Goal: Information Seeking & Learning: Find specific fact

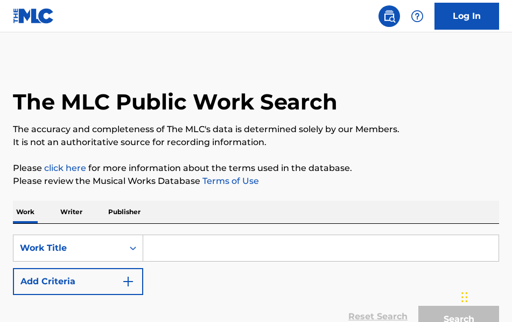
click at [214, 249] on input "Search Form" at bounding box center [321, 248] width 356 height 26
paste input "Queen Maybelline"
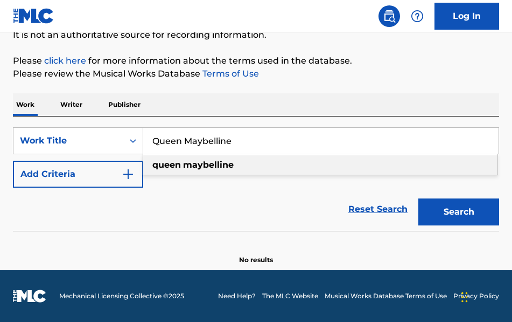
scroll to position [107, 0]
type input "Queen Maybelline"
click at [461, 212] on button "Search" at bounding box center [459, 211] width 81 height 27
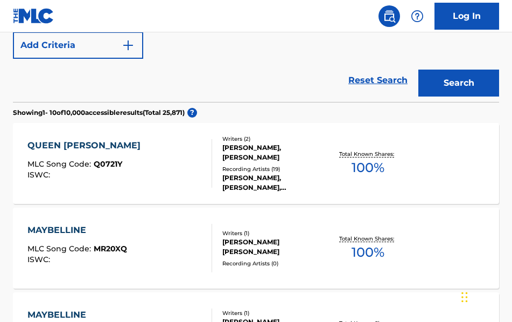
scroll to position [239, 0]
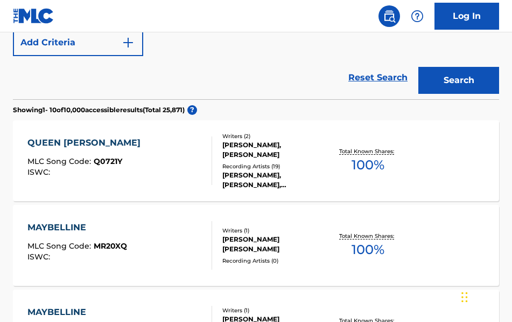
click at [283, 189] on div "[PERSON_NAME], [PERSON_NAME], [PERSON_NAME], [PERSON_NAME], [PERSON_NAME]" at bounding box center [275, 179] width 105 height 19
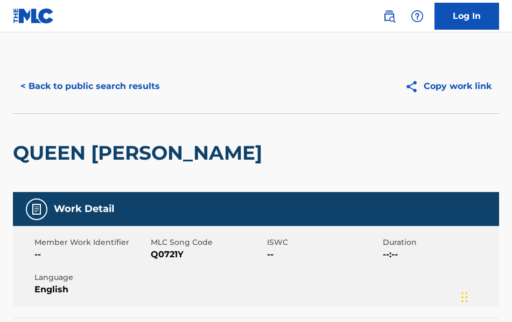
click at [63, 84] on button "< Back to public search results" at bounding box center [90, 86] width 155 height 27
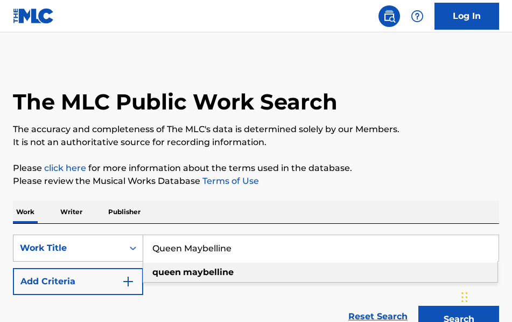
drag, startPoint x: 249, startPoint y: 254, endPoint x: 108, endPoint y: 249, distance: 141.8
click at [107, 249] on div "SearchWithCriteriaf3d311ad-81ec-4cfa-b595-9d46a668717f Work Title Queen Maybell…" at bounding box center [256, 247] width 486 height 27
paste input "If I Die Young"
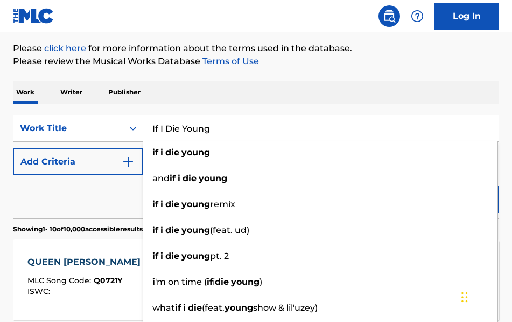
scroll to position [117, 0]
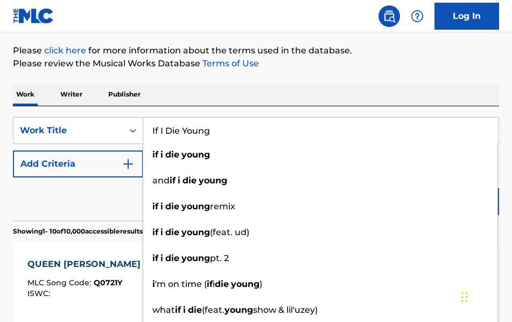
click at [217, 132] on input "If I Die Young" at bounding box center [321, 130] width 356 height 26
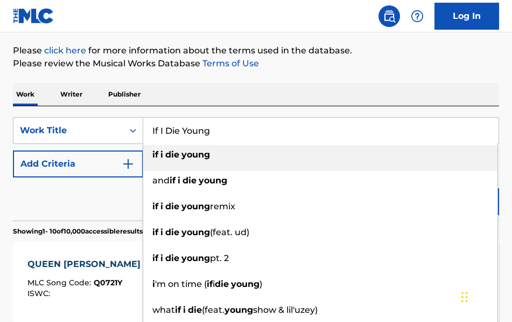
click at [199, 152] on strong "young" at bounding box center [196, 154] width 29 height 10
type input "if i die young"
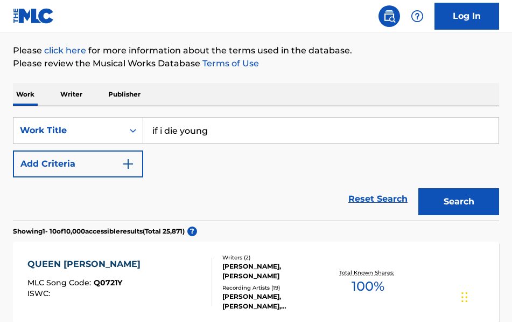
drag, startPoint x: 444, startPoint y: 202, endPoint x: 399, endPoint y: 197, distance: 45.5
click at [445, 202] on button "Search" at bounding box center [459, 201] width 81 height 27
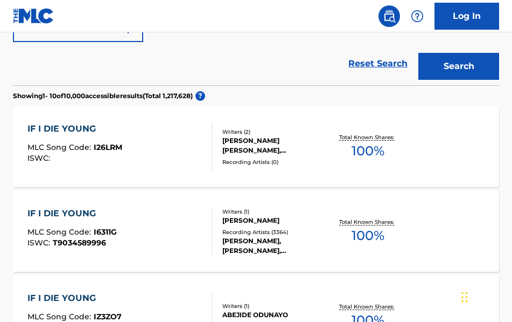
scroll to position [253, 0]
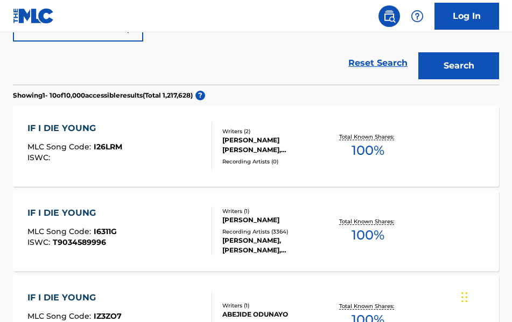
click at [288, 228] on div "Recording Artists ( 3364 )" at bounding box center [275, 231] width 105 height 8
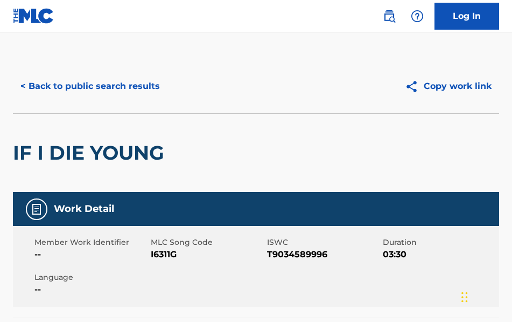
click at [79, 88] on button "< Back to public search results" at bounding box center [90, 86] width 155 height 27
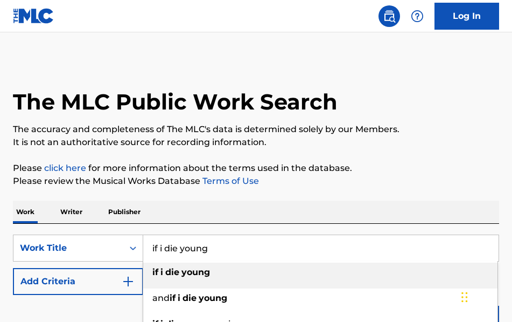
drag, startPoint x: 243, startPoint y: 246, endPoint x: 148, endPoint y: 244, distance: 94.8
click at [119, 244] on div "SearchWithCriteriaf3d311ad-81ec-4cfa-b595-9d46a668717f Work Title if i die youn…" at bounding box center [256, 247] width 486 height 27
paste input "Quittin' You"
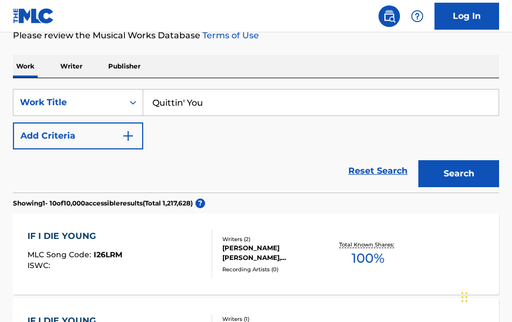
type input "Quittin' You"
click at [451, 176] on button "Search" at bounding box center [459, 173] width 81 height 27
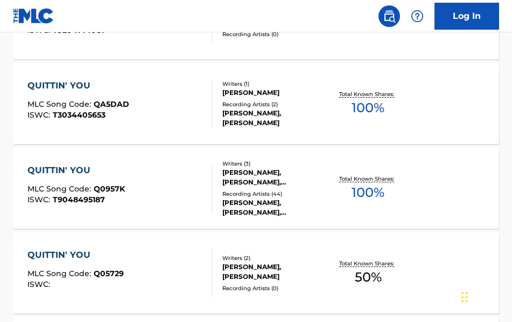
scroll to position [551, 0]
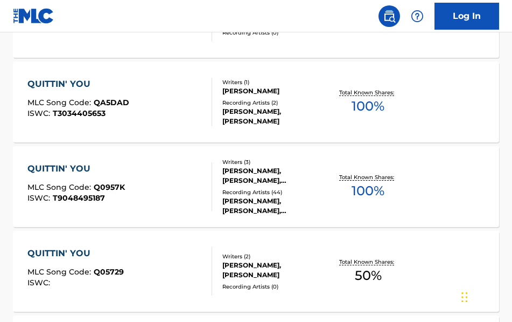
click at [271, 189] on div "Recording Artists ( 44 )" at bounding box center [275, 192] width 105 height 8
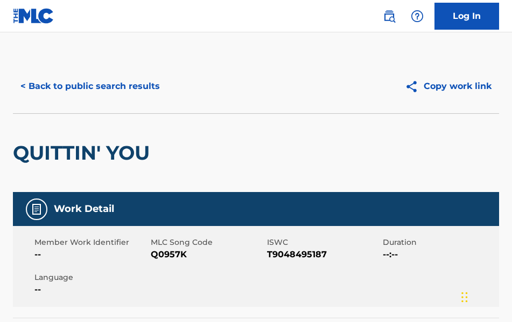
click at [80, 84] on button "< Back to public search results" at bounding box center [90, 86] width 155 height 27
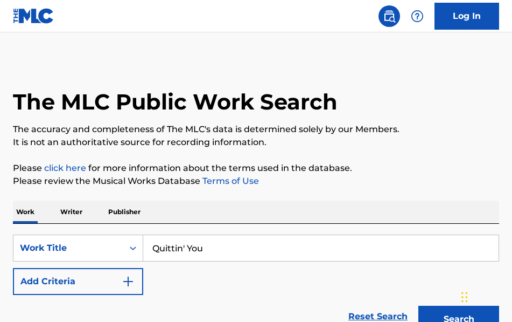
drag, startPoint x: 197, startPoint y: 245, endPoint x: 339, endPoint y: 215, distance: 145.4
click at [106, 243] on div "SearchWithCriteriaf3d311ad-81ec-4cfa-b595-9d46a668717f Work Title Quittin' You" at bounding box center [256, 247] width 486 height 27
paste input "Hip To My Heart"
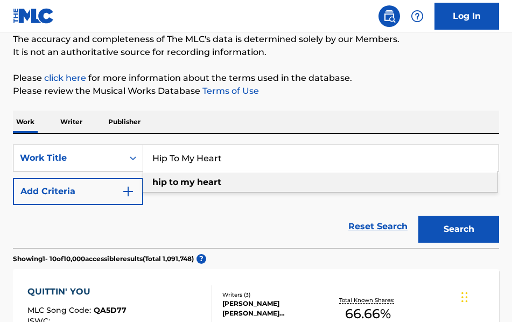
scroll to position [93, 0]
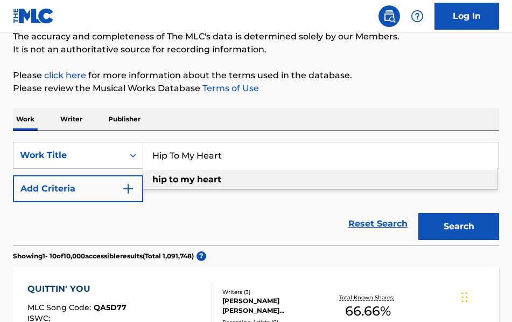
type input "Hip To My Heart"
click at [457, 229] on button "Search" at bounding box center [459, 226] width 81 height 27
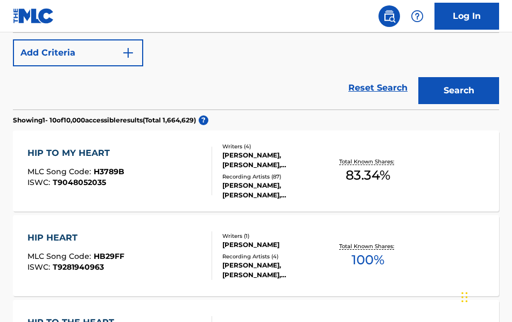
scroll to position [230, 0]
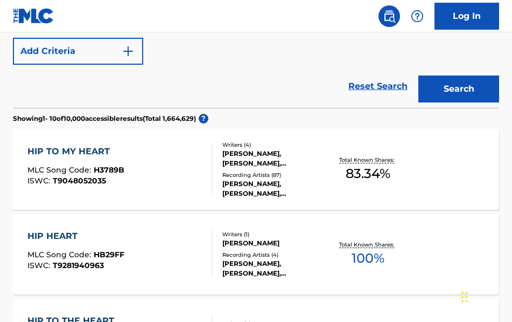
click at [283, 182] on div "[PERSON_NAME], [PERSON_NAME], [PERSON_NAME], [PERSON_NAME], [PERSON_NAME]" at bounding box center [275, 188] width 105 height 19
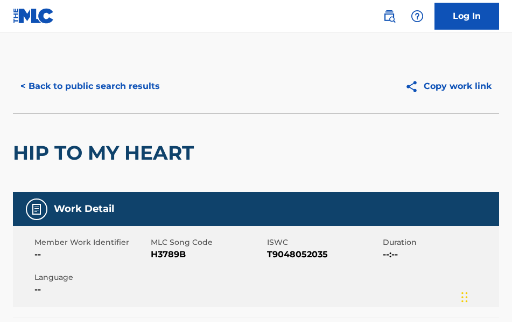
click at [60, 88] on button "< Back to public search results" at bounding box center [90, 86] width 155 height 27
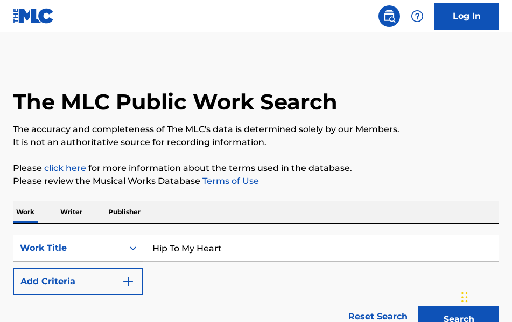
drag, startPoint x: 232, startPoint y: 245, endPoint x: 99, endPoint y: 239, distance: 132.7
click at [86, 239] on div "SearchWithCriteriaf3d311ad-81ec-4cfa-b595-9d46a668717f Work Title Hip To My Hea…" at bounding box center [256, 247] width 486 height 27
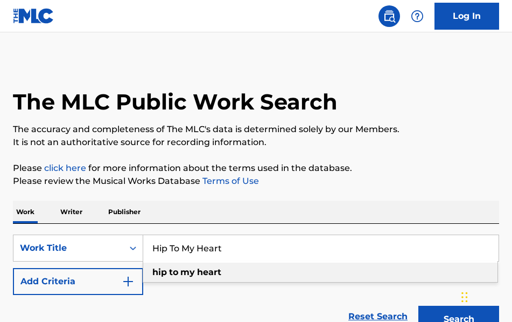
paste input "Postcard From [GEOGRAPHIC_DATA] (2025 Remaster)"
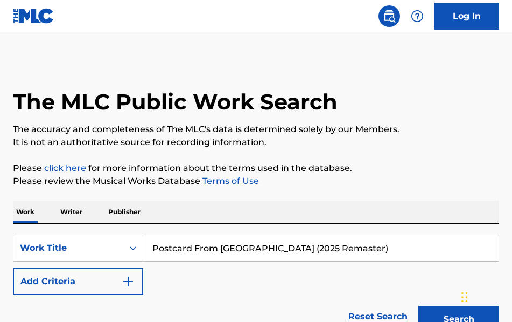
drag, startPoint x: 241, startPoint y: 249, endPoint x: 332, endPoint y: 240, distance: 91.0
click at [332, 240] on input "Postcard From [GEOGRAPHIC_DATA] (2025 Remaster)" at bounding box center [321, 248] width 356 height 26
click at [280, 255] on input "Postcard From [GEOGRAPHIC_DATA] (2025 Remaster)" at bounding box center [321, 248] width 356 height 26
drag, startPoint x: 240, startPoint y: 250, endPoint x: 336, endPoint y: 247, distance: 95.4
click at [336, 247] on input "Postcard From [GEOGRAPHIC_DATA] (2025 Remaster)" at bounding box center [321, 248] width 356 height 26
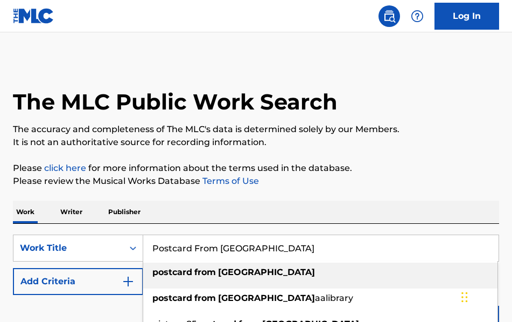
scroll to position [13, 0]
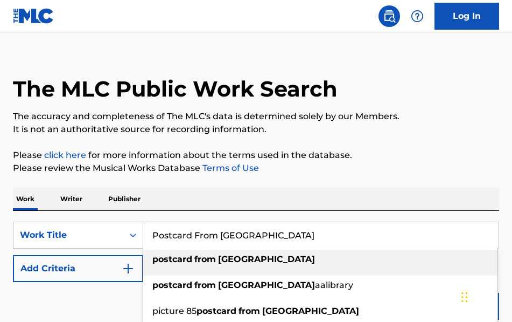
type input "Postcard From [GEOGRAPHIC_DATA]"
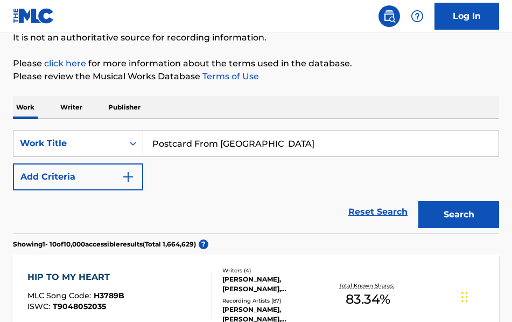
scroll to position [106, 0]
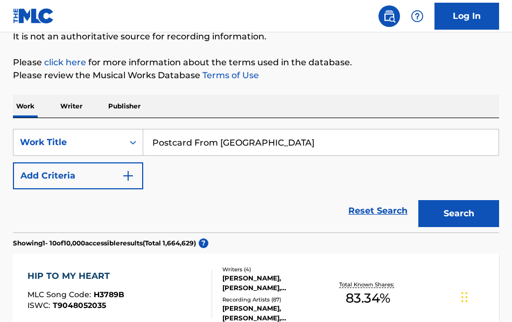
click at [442, 215] on button "Search" at bounding box center [459, 213] width 81 height 27
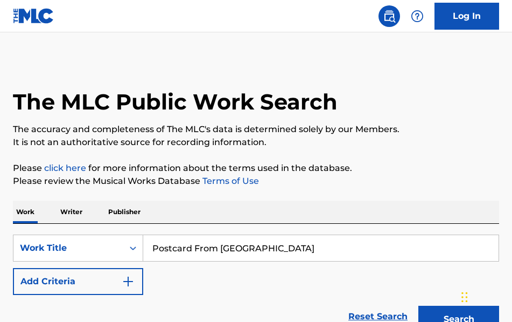
scroll to position [0, 0]
click at [126, 283] on img "Search Form" at bounding box center [128, 281] width 13 height 13
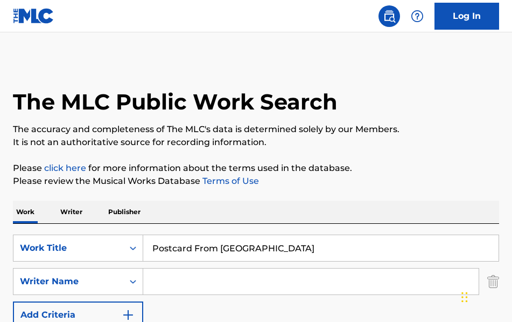
click at [191, 281] on input "Search Form" at bounding box center [311, 281] width 336 height 26
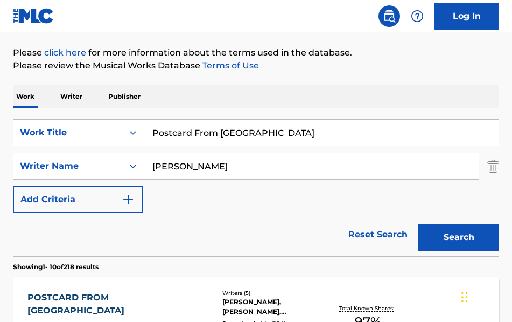
scroll to position [116, 0]
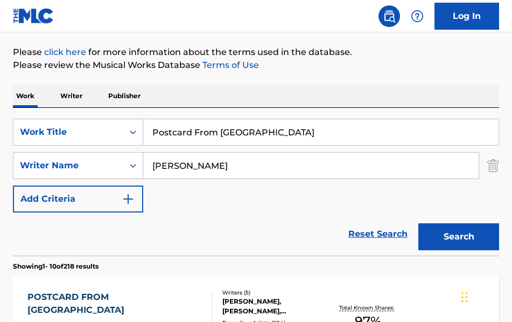
type input "[PERSON_NAME]"
click at [430, 234] on button "Search" at bounding box center [459, 236] width 81 height 27
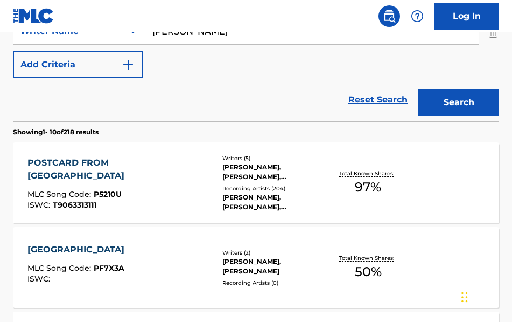
scroll to position [254, 0]
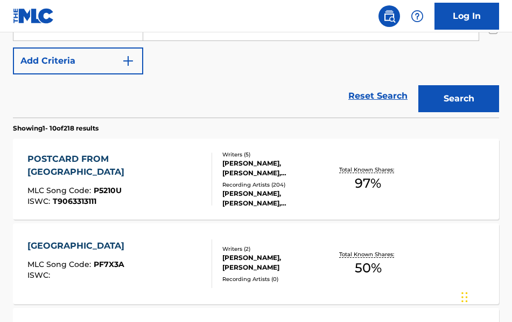
click at [281, 182] on div "Recording Artists ( 204 )" at bounding box center [275, 184] width 105 height 8
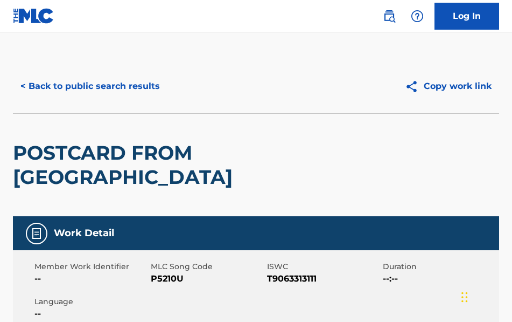
click at [68, 86] on button "< Back to public search results" at bounding box center [90, 86] width 155 height 27
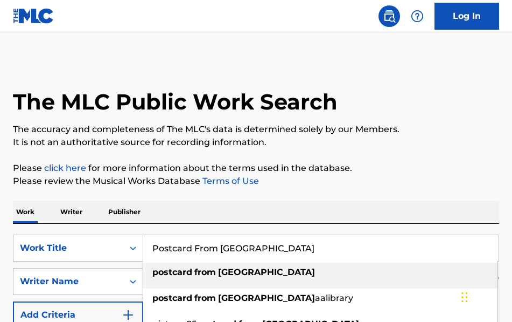
drag, startPoint x: 147, startPoint y: 241, endPoint x: 313, endPoint y: 246, distance: 166.0
click at [116, 242] on div "SearchWithCriteriaf3d311ad-81ec-4cfa-b595-9d46a668717f Work Title Postcard From…" at bounding box center [256, 247] width 486 height 27
paste input "Walk Me Down The Middle (2025 Remaster)"
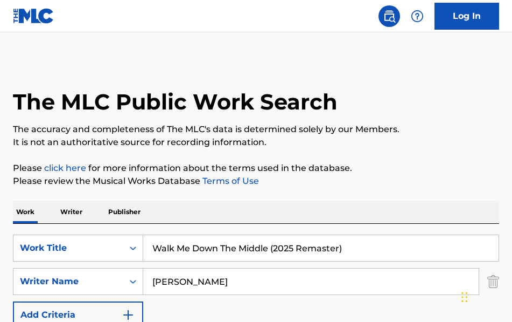
drag, startPoint x: 270, startPoint y: 248, endPoint x: 386, endPoint y: 237, distance: 115.8
click at [386, 237] on input "Walk Me Down The Middle (2025 Remaster)" at bounding box center [321, 248] width 356 height 26
click at [365, 251] on input "Walk Me Down The Middle (2025 Remaster)" at bounding box center [321, 248] width 356 height 26
drag, startPoint x: 269, startPoint y: 247, endPoint x: 365, endPoint y: 248, distance: 95.9
click at [365, 248] on input "Walk Me Down The Middle (2025 Remaster)" at bounding box center [321, 248] width 356 height 26
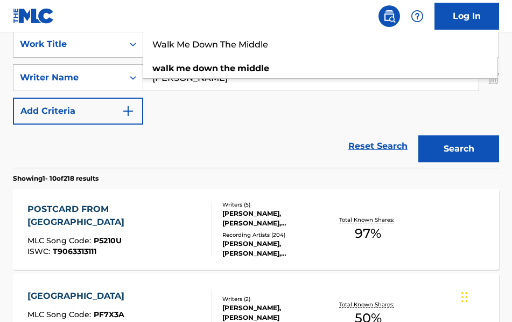
type input "Walk Me Down The Middle"
click at [451, 155] on button "Search" at bounding box center [459, 148] width 81 height 27
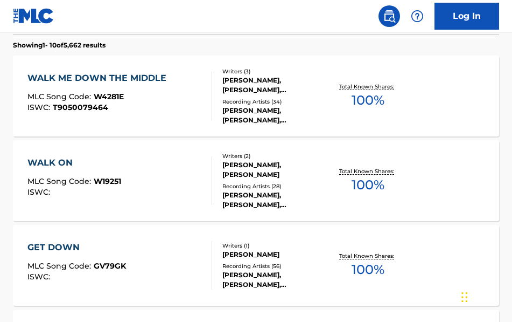
scroll to position [331, 0]
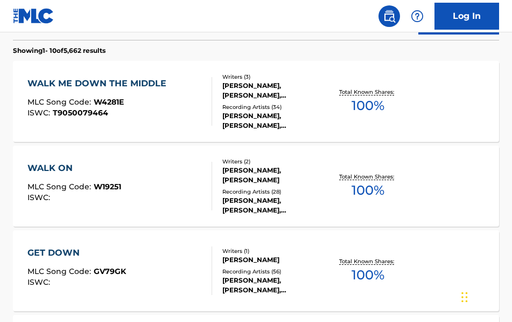
click at [257, 106] on div "Recording Artists ( 34 )" at bounding box center [275, 107] width 105 height 8
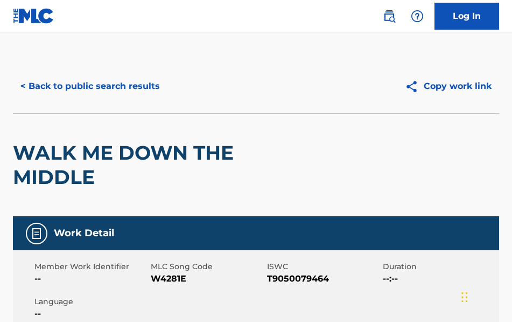
click at [73, 85] on button "< Back to public search results" at bounding box center [90, 86] width 155 height 27
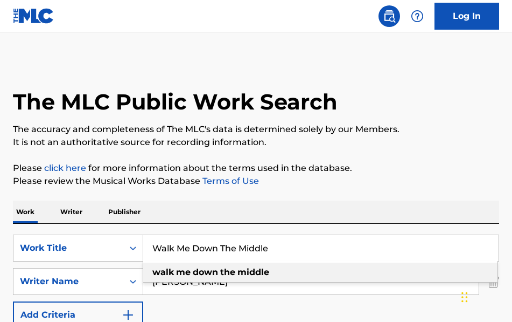
drag, startPoint x: 260, startPoint y: 247, endPoint x: 259, endPoint y: 259, distance: 11.4
click at [136, 249] on div "SearchWithCriteriaf3d311ad-81ec-4cfa-b595-9d46a668717f Work Title Walk Me Down …" at bounding box center [256, 247] width 486 height 27
paste input "Double Heart (2025 Remaster)"
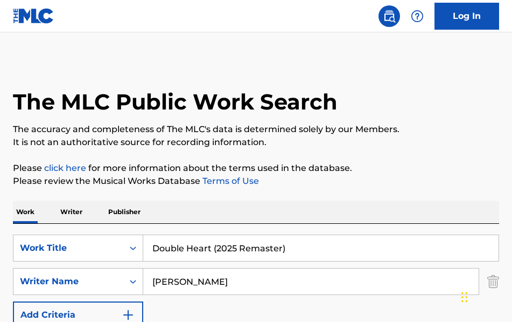
drag, startPoint x: 211, startPoint y: 249, endPoint x: 319, endPoint y: 246, distance: 107.8
click at [319, 246] on input "Double Heart (2025 Remaster)" at bounding box center [321, 248] width 356 height 26
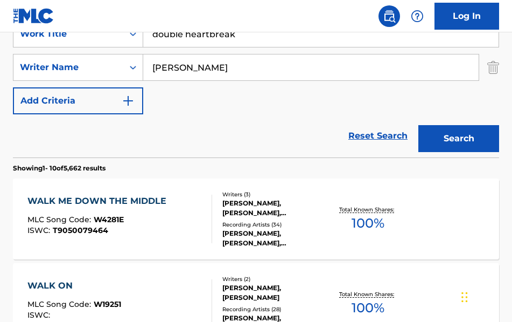
click at [463, 140] on button "Search" at bounding box center [459, 138] width 81 height 27
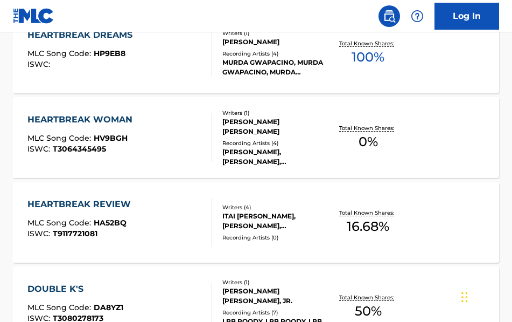
scroll to position [47, 0]
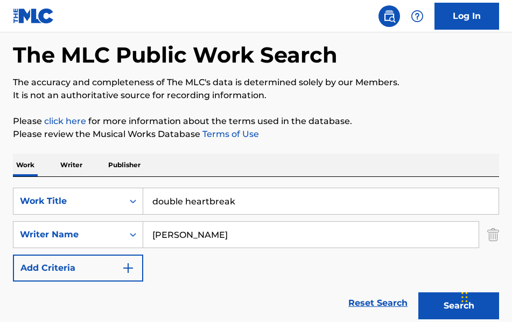
drag, startPoint x: 190, startPoint y: 234, endPoint x: 196, endPoint y: 233, distance: 6.0
click at [149, 233] on input "[PERSON_NAME]" at bounding box center [311, 234] width 336 height 26
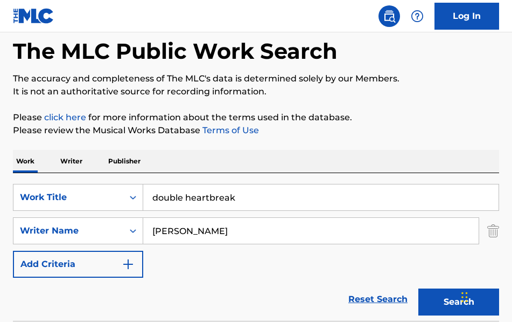
scroll to position [11, 0]
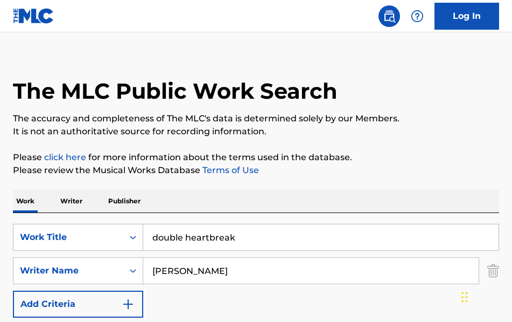
drag, startPoint x: 209, startPoint y: 237, endPoint x: 224, endPoint y: 233, distance: 15.5
click at [209, 237] on input "double heartbreak" at bounding box center [321, 237] width 356 height 26
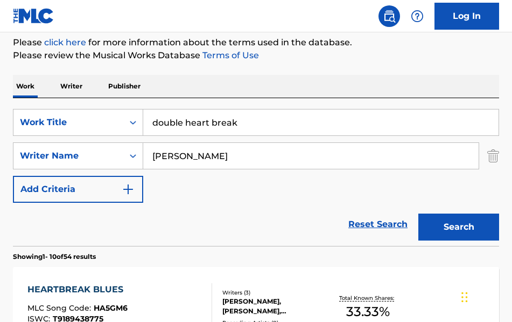
scroll to position [158, 0]
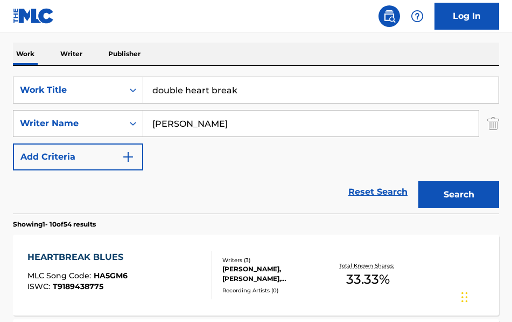
type input "double heart break"
click at [481, 193] on button "Search" at bounding box center [459, 194] width 81 height 27
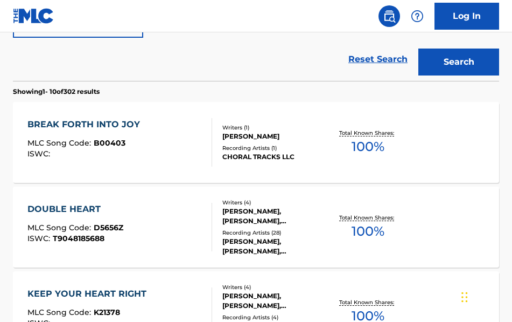
scroll to position [293, 0]
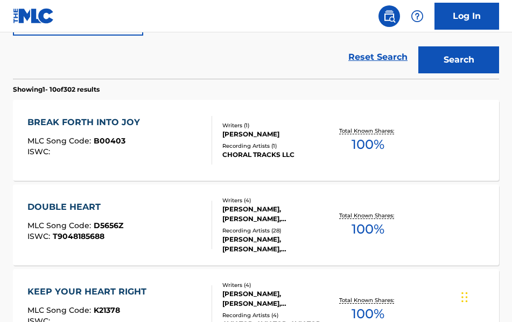
click at [298, 216] on div "[PERSON_NAME], [PERSON_NAME], [PERSON_NAME], [PERSON_NAME]" at bounding box center [275, 213] width 105 height 19
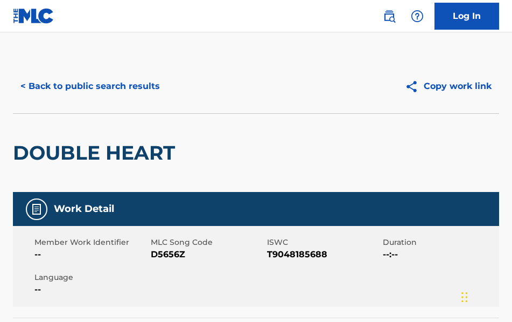
click at [108, 89] on button "< Back to public search results" at bounding box center [90, 86] width 155 height 27
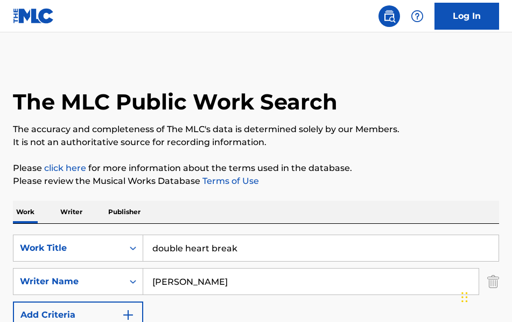
drag, startPoint x: 227, startPoint y: 245, endPoint x: 150, endPoint y: 248, distance: 77.1
click at [121, 243] on div "SearchWithCriteriaf3d311ad-81ec-4cfa-b595-9d46a668717f Work Title double heart …" at bounding box center [256, 247] width 486 height 27
paste input "Independence (2025 Remaster)"
drag, startPoint x: 216, startPoint y: 249, endPoint x: 314, endPoint y: 242, distance: 97.8
click at [314, 242] on input "Independence (2025 Remaster)" at bounding box center [321, 248] width 356 height 26
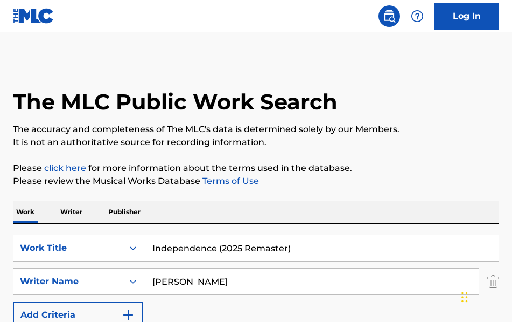
click at [298, 253] on input "Independence (2025 Remaster)" at bounding box center [321, 248] width 356 height 26
drag, startPoint x: 217, startPoint y: 250, endPoint x: 319, endPoint y: 248, distance: 102.4
click at [319, 248] on input "Independence (2025 Remaster)" at bounding box center [321, 248] width 356 height 26
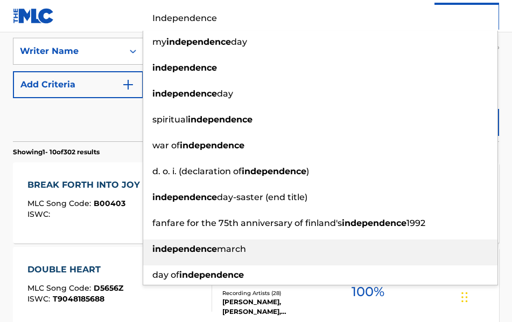
scroll to position [240, 0]
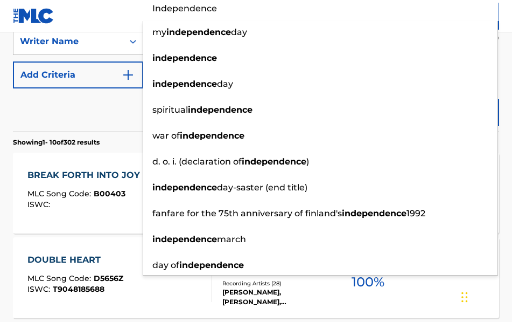
type input "Independence"
click at [95, 239] on div "DOUBLE HEART MLC Song Code : D5656Z ISWC : T9048185688 Writers ( 4 ) [PERSON_NA…" at bounding box center [256, 277] width 486 height 81
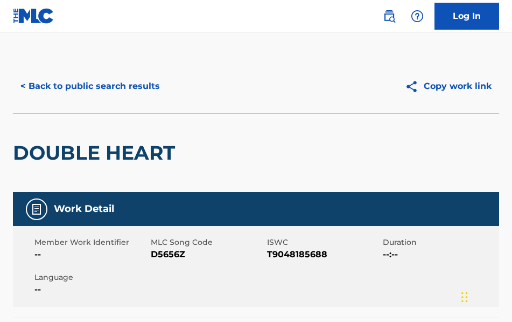
click at [91, 84] on button "< Back to public search results" at bounding box center [90, 86] width 155 height 27
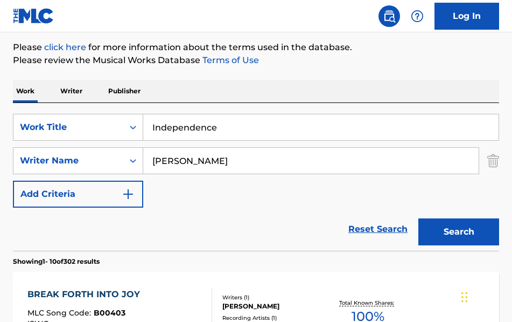
scroll to position [120, 0]
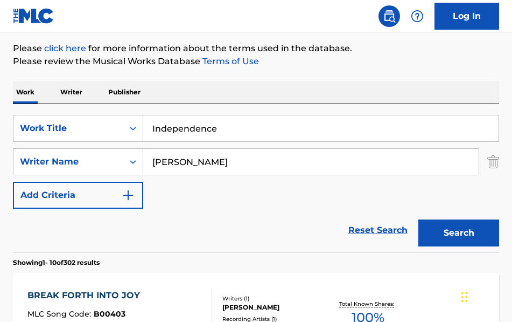
drag, startPoint x: 458, startPoint y: 227, endPoint x: 443, endPoint y: 228, distance: 15.6
click at [458, 227] on button "Search" at bounding box center [459, 232] width 81 height 27
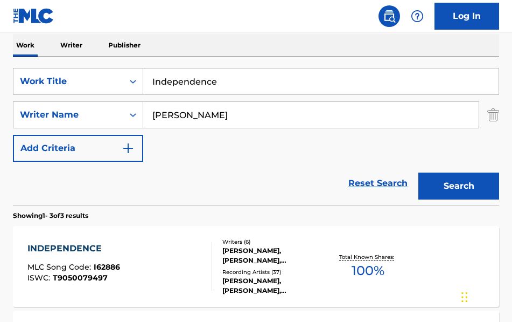
scroll to position [170, 0]
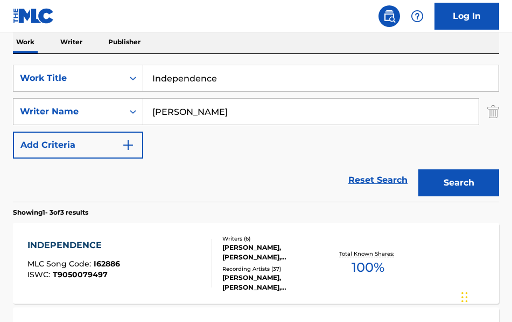
click at [271, 251] on div "[PERSON_NAME], [PERSON_NAME], [PERSON_NAME], [PERSON_NAME], [PERSON_NAME], [PER…" at bounding box center [275, 251] width 105 height 19
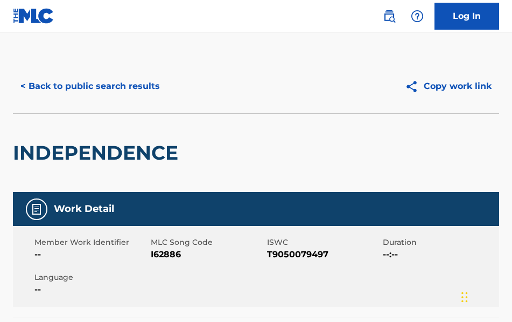
click at [86, 86] on button "< Back to public search results" at bounding box center [90, 86] width 155 height 27
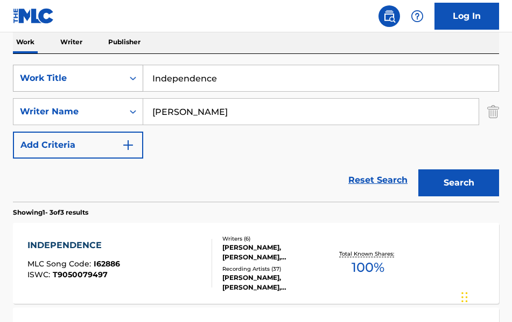
drag, startPoint x: 227, startPoint y: 80, endPoint x: 99, endPoint y: 79, distance: 128.2
click at [99, 79] on div "SearchWithCriteriaf3d311ad-81ec-4cfa-b595-9d46a668717f Work Title Independence" at bounding box center [256, 78] width 486 height 27
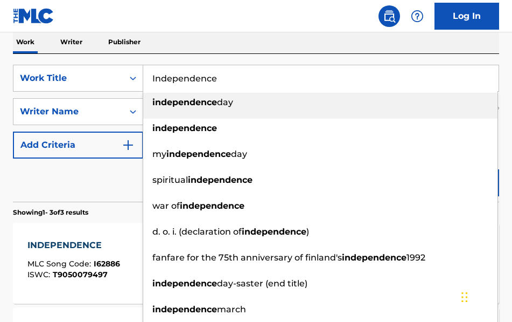
paste input "Lasso (2025 Remaster)"
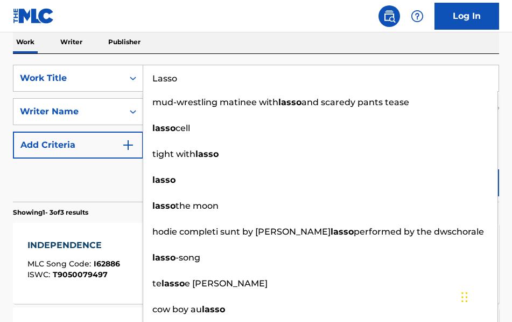
type input "Lasso"
click at [190, 47] on div "Work Writer Publisher" at bounding box center [256, 42] width 486 height 23
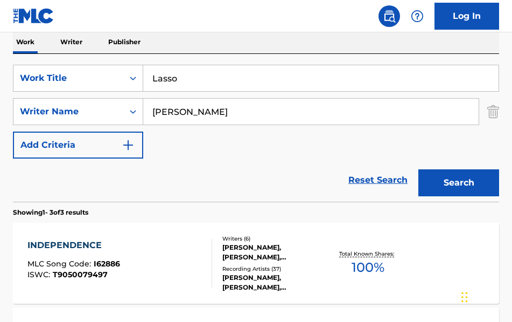
click at [460, 186] on button "Search" at bounding box center [459, 182] width 81 height 27
click at [287, 248] on div "[PERSON_NAME], [PERSON_NAME], [PERSON_NAME], [PERSON_NAME], [PERSON_NAME], [PER…" at bounding box center [275, 251] width 105 height 19
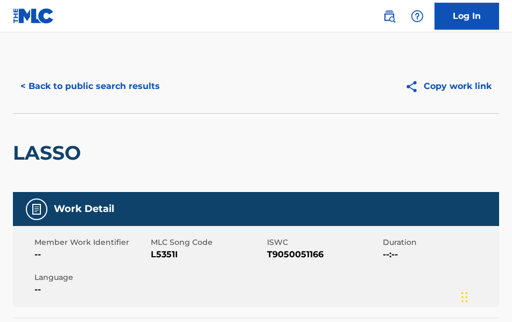
click at [100, 87] on button "< Back to public search results" at bounding box center [90, 86] width 155 height 27
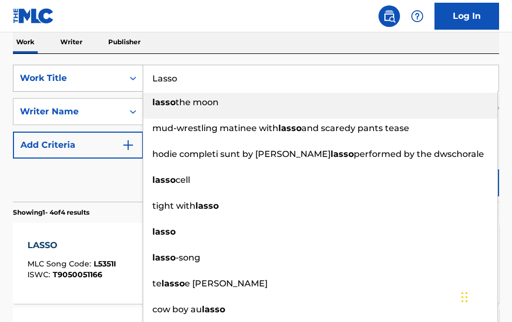
drag, startPoint x: 196, startPoint y: 84, endPoint x: 105, endPoint y: 74, distance: 91.5
click at [105, 74] on div "SearchWithCriteriaf3d311ad-81ec-4cfa-b595-9d46a668717f Work Title Lasso lasso t…" at bounding box center [256, 78] width 486 height 27
paste input "Miss You Being Gone (2025 Remaster)"
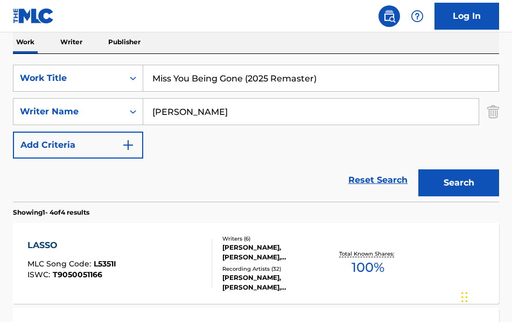
drag, startPoint x: 244, startPoint y: 80, endPoint x: 324, endPoint y: 84, distance: 80.9
click at [324, 84] on input "Miss You Being Gone (2025 Remaster)" at bounding box center [321, 78] width 356 height 26
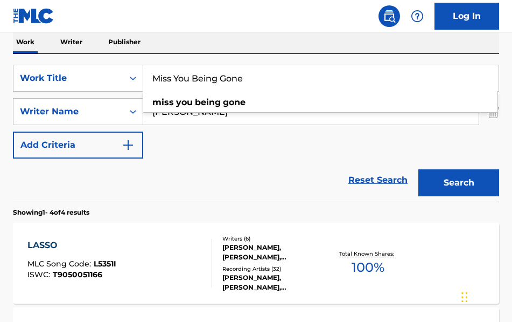
type input "Miss You Being Gone"
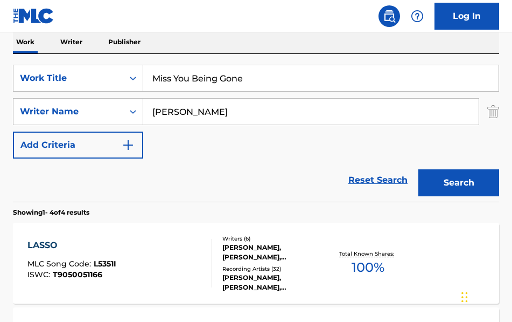
click at [463, 182] on button "Search" at bounding box center [459, 182] width 81 height 27
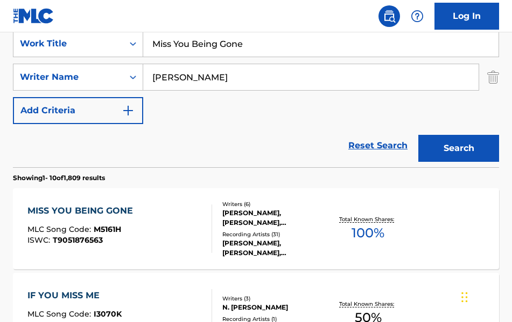
scroll to position [222, 0]
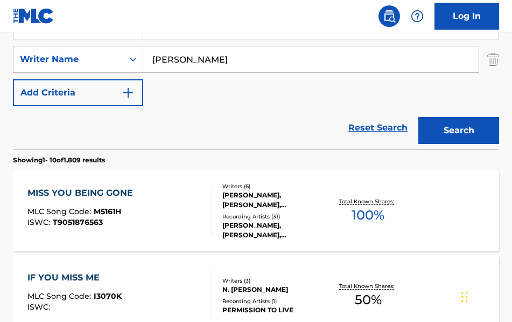
click at [289, 212] on div "Recording Artists ( 31 )" at bounding box center [275, 216] width 105 height 8
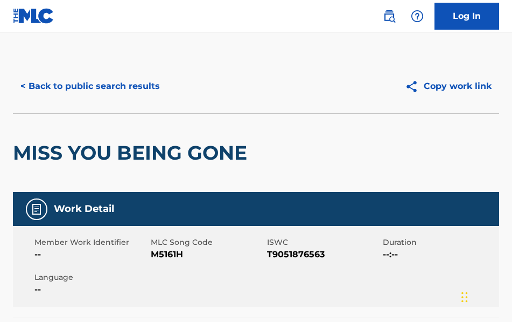
click at [112, 88] on button "< Back to public search results" at bounding box center [90, 86] width 155 height 27
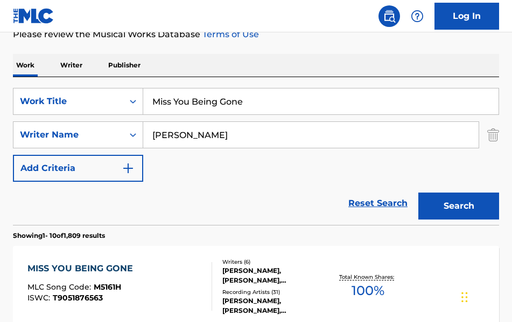
scroll to position [138, 0]
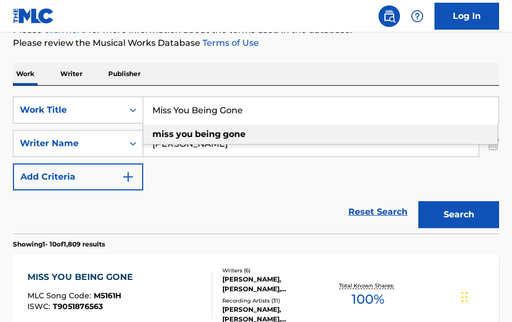
drag, startPoint x: 253, startPoint y: 110, endPoint x: 191, endPoint y: 115, distance: 62.6
click at [115, 111] on div "SearchWithCriteriaf3d311ad-81ec-4cfa-b595-9d46a668717f Work Title Miss You Bein…" at bounding box center [256, 109] width 486 height 27
paste input "All Your Life (2025 Remaster)"
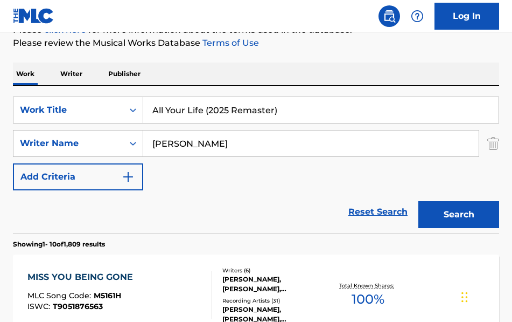
drag, startPoint x: 204, startPoint y: 110, endPoint x: 300, endPoint y: 113, distance: 95.4
click at [300, 113] on input "All Your Life (2025 Remaster)" at bounding box center [321, 110] width 356 height 26
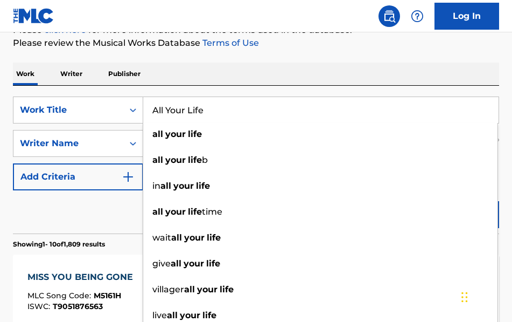
type input "All Your Life"
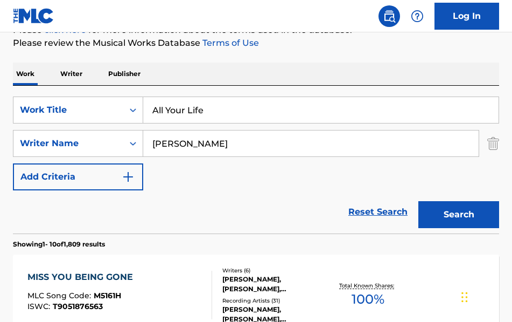
click at [338, 81] on div "Work Writer Publisher" at bounding box center [256, 73] width 486 height 23
click at [453, 215] on button "Search" at bounding box center [459, 214] width 81 height 27
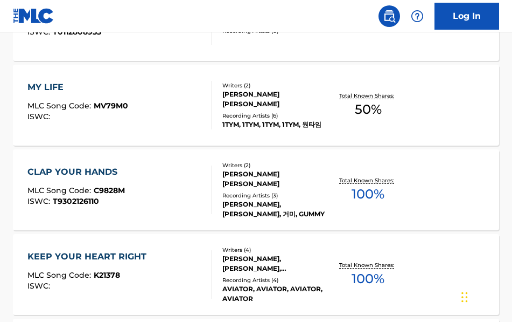
scroll to position [413, 0]
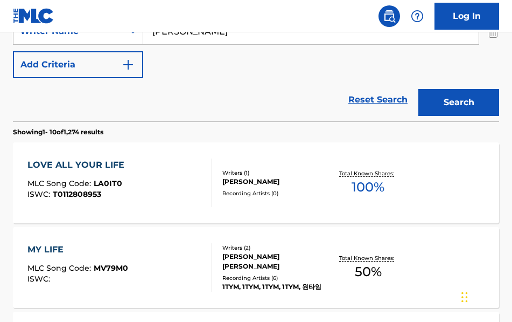
click at [453, 106] on button "Search" at bounding box center [459, 102] width 81 height 27
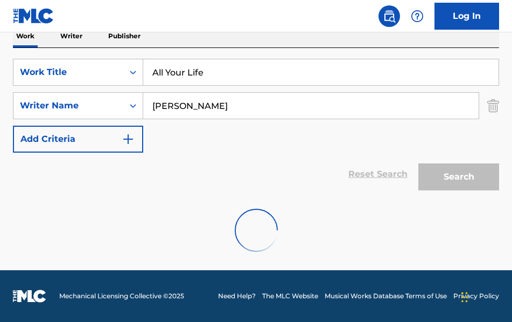
scroll to position [176, 0]
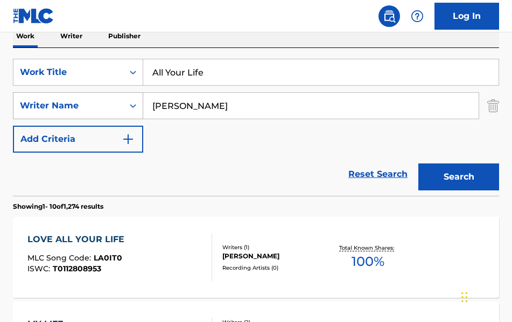
drag, startPoint x: 200, startPoint y: 105, endPoint x: 102, endPoint y: 102, distance: 98.6
click at [102, 102] on div "SearchWithCriteria15f8e7bd-f5aa-4f33-8981-d76064630527 Writer Name [PERSON_NAME]" at bounding box center [256, 105] width 486 height 27
paste input "[PERSON_NAME]"
type input "[PERSON_NAME]"
click at [456, 175] on button "Search" at bounding box center [459, 176] width 81 height 27
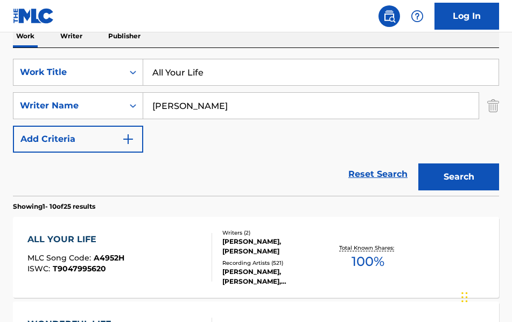
click at [276, 244] on div "[PERSON_NAME], [PERSON_NAME]" at bounding box center [275, 246] width 105 height 19
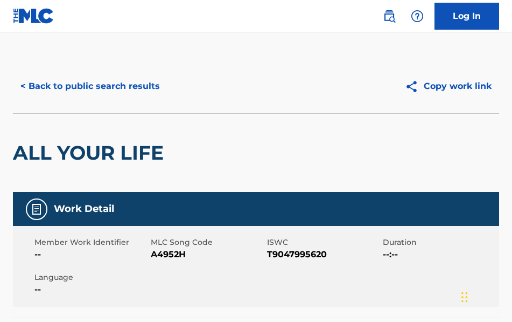
click at [94, 88] on button "< Back to public search results" at bounding box center [90, 86] width 155 height 27
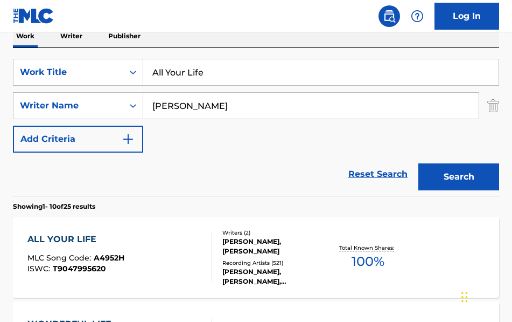
drag, startPoint x: 220, startPoint y: 75, endPoint x: 70, endPoint y: 58, distance: 150.8
click at [70, 58] on div "SearchWithCriteriaf3d311ad-81ec-4cfa-b595-9d46a668717f Work Title All Your Life…" at bounding box center [256, 122] width 486 height 148
drag, startPoint x: 193, startPoint y: 72, endPoint x: 210, endPoint y: 72, distance: 17.2
click at [210, 72] on input "you lied you" at bounding box center [321, 72] width 356 height 26
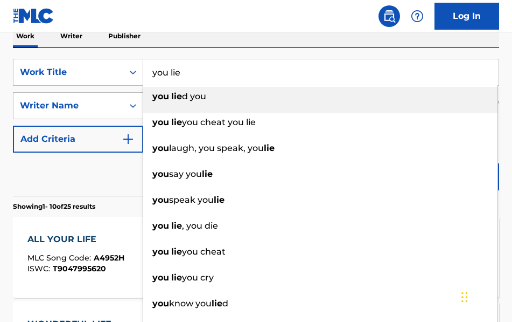
type input "you lie"
click at [232, 49] on div "SearchWithCriteriaf3d311ad-81ec-4cfa-b595-9d46a668717f Work Title you lie you l…" at bounding box center [256, 122] width 486 height 148
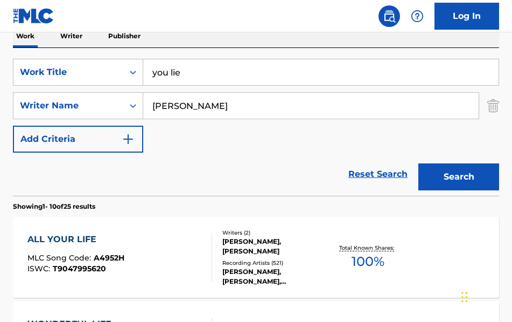
click at [460, 174] on button "Search" at bounding box center [459, 176] width 81 height 27
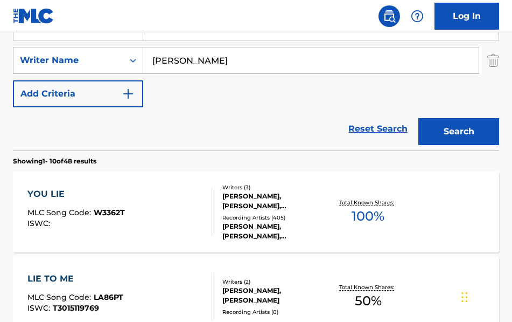
scroll to position [233, 0]
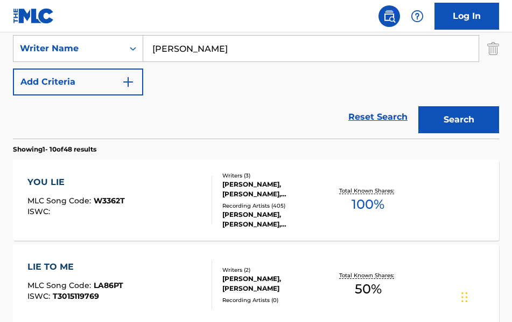
click at [269, 198] on div "[PERSON_NAME], [PERSON_NAME], [PERSON_NAME]" at bounding box center [275, 188] width 105 height 19
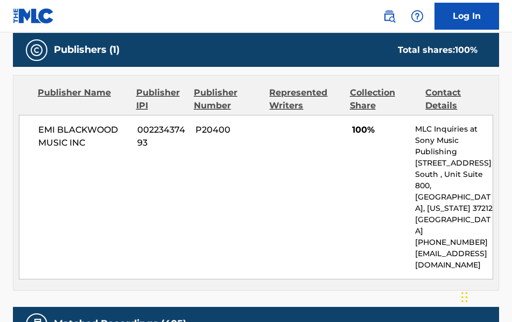
scroll to position [475, 0]
